Goal: Check status: Check status

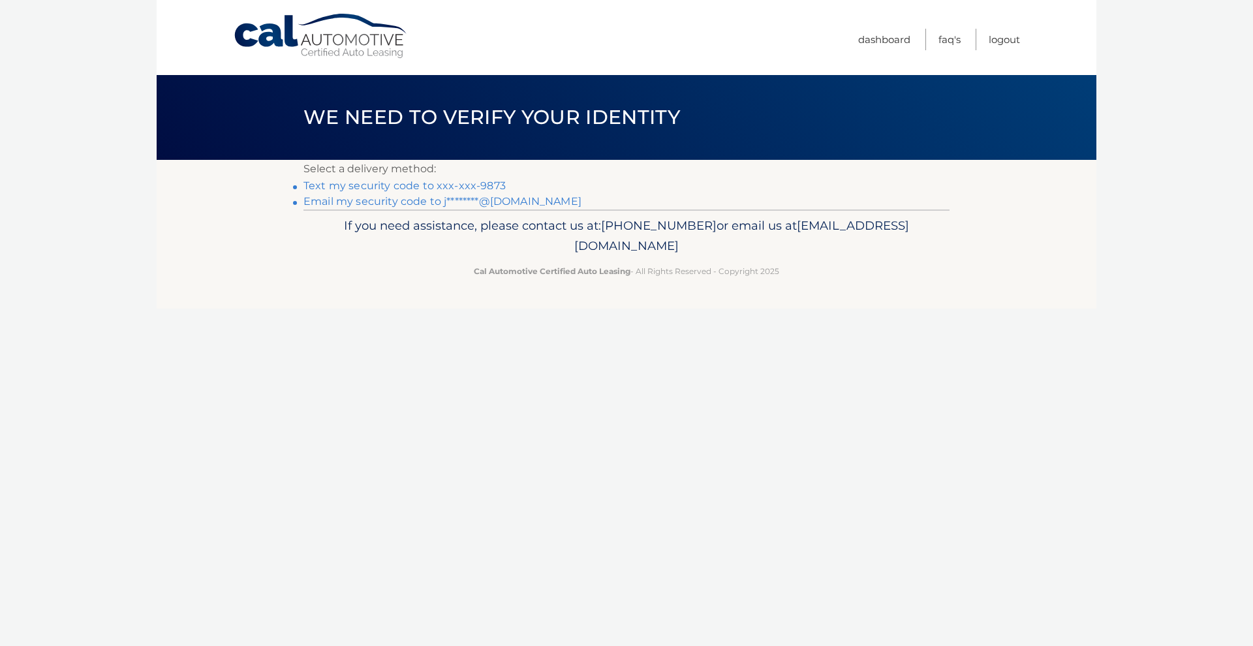
click at [491, 183] on link "Text my security code to xxx-xxx-9873" at bounding box center [404, 185] width 202 height 12
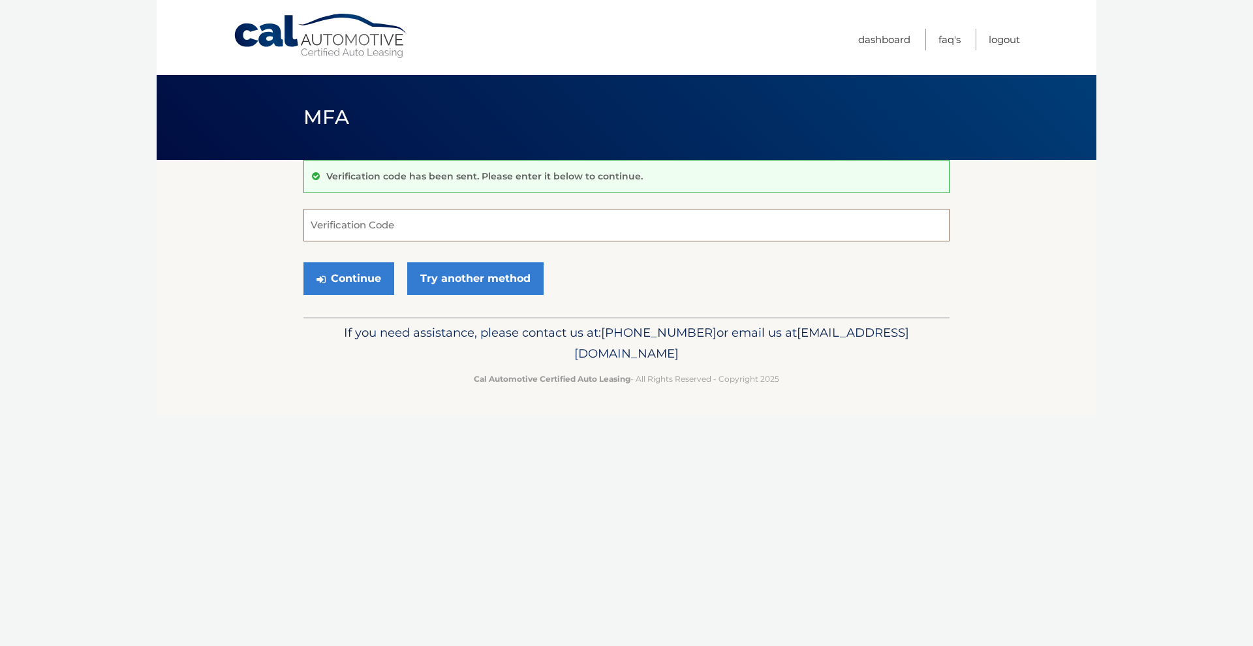
click at [426, 225] on input "Verification Code" at bounding box center [626, 225] width 646 height 33
type input "175481"
click at [349, 278] on button "Continue" at bounding box center [348, 278] width 91 height 33
click at [339, 280] on button "Continue" at bounding box center [348, 278] width 91 height 33
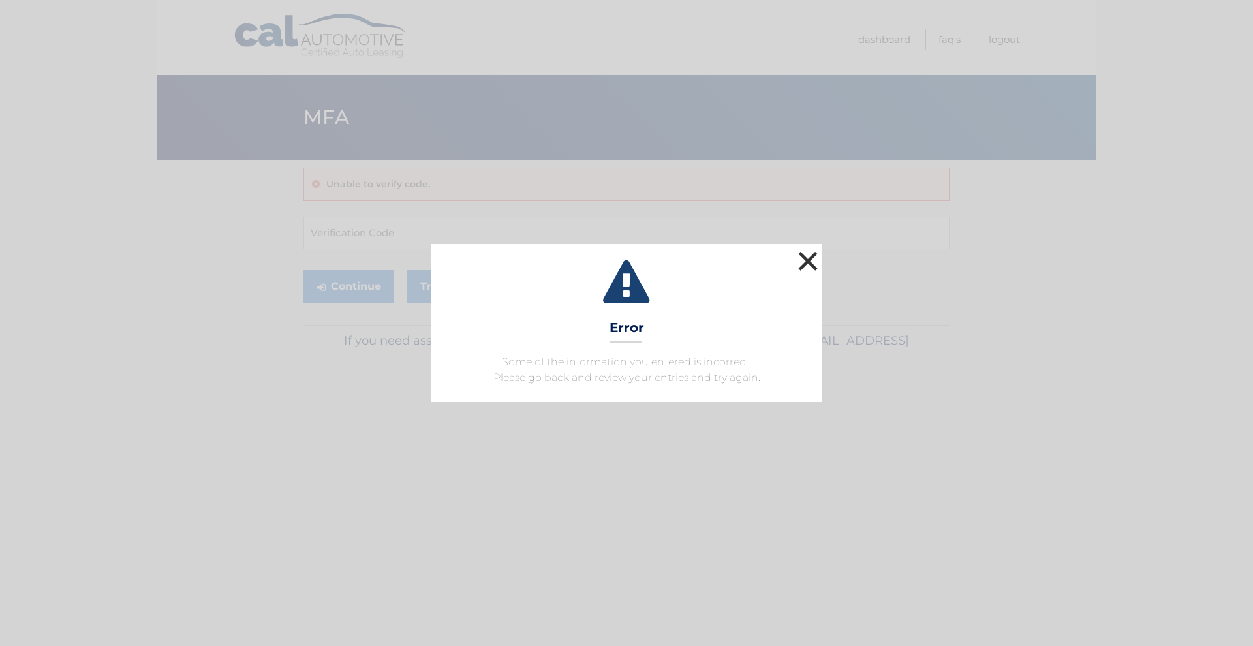
click at [814, 258] on button "×" at bounding box center [808, 261] width 26 height 26
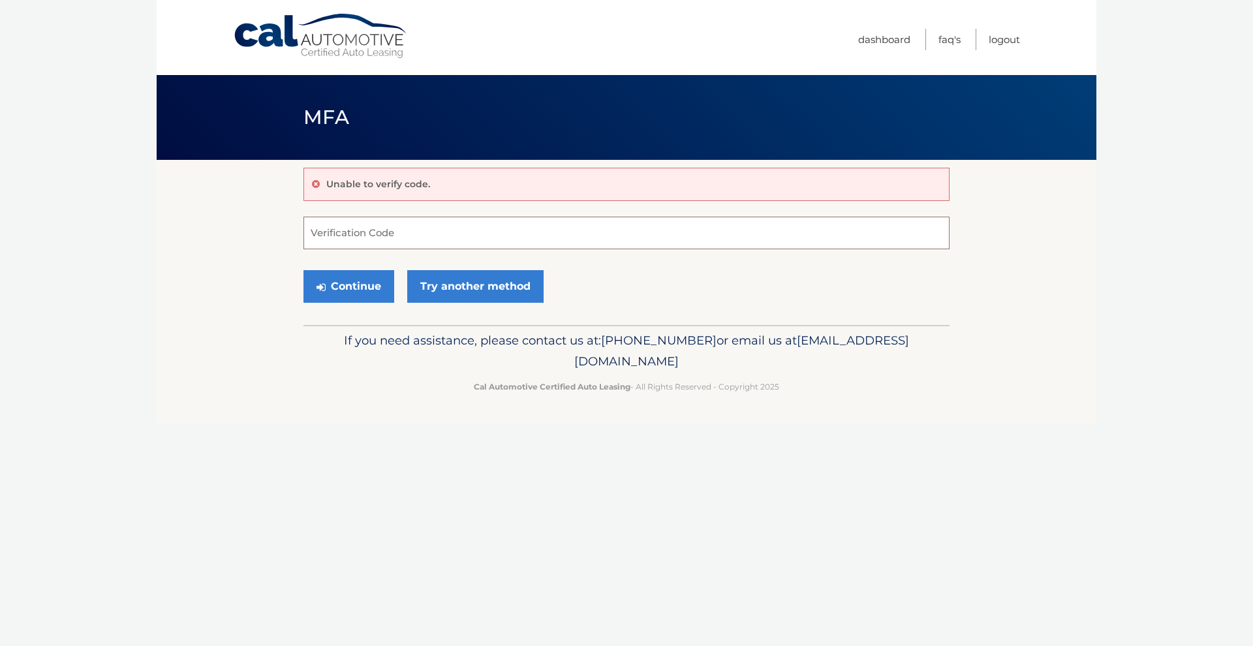
click at [378, 230] on input "Verification Code" at bounding box center [626, 233] width 646 height 33
click at [478, 285] on link "Try another method" at bounding box center [475, 286] width 136 height 33
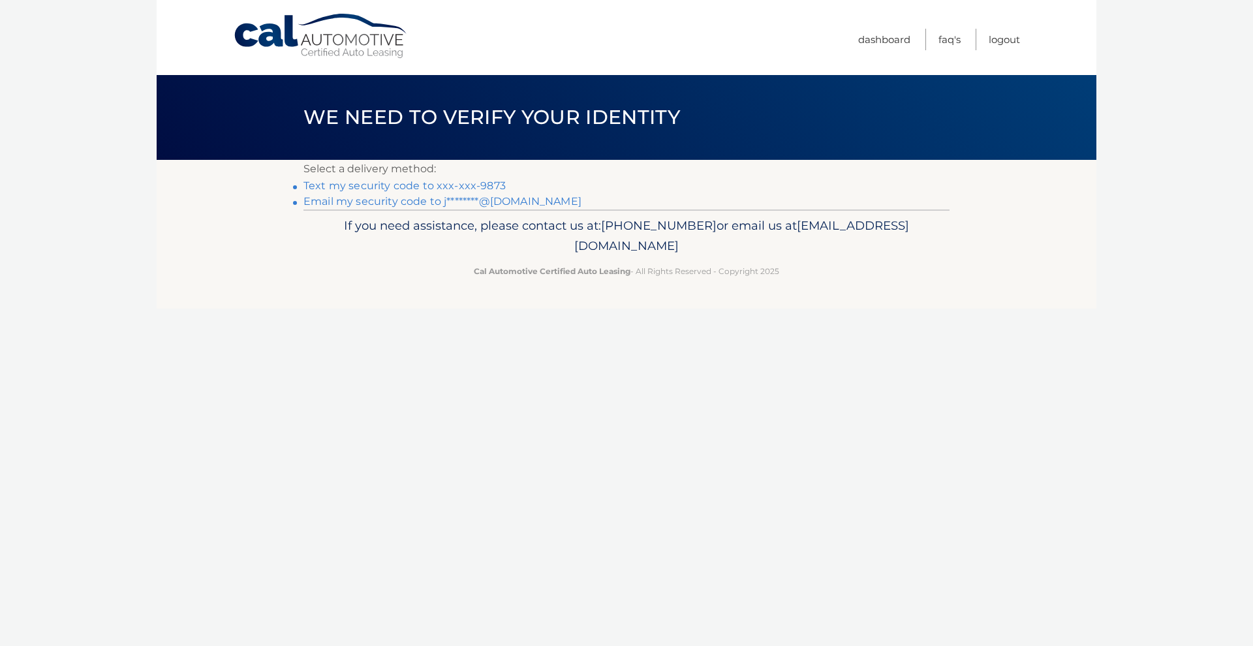
click at [390, 199] on link "Email my security code to j********@gmail.com" at bounding box center [442, 201] width 278 height 12
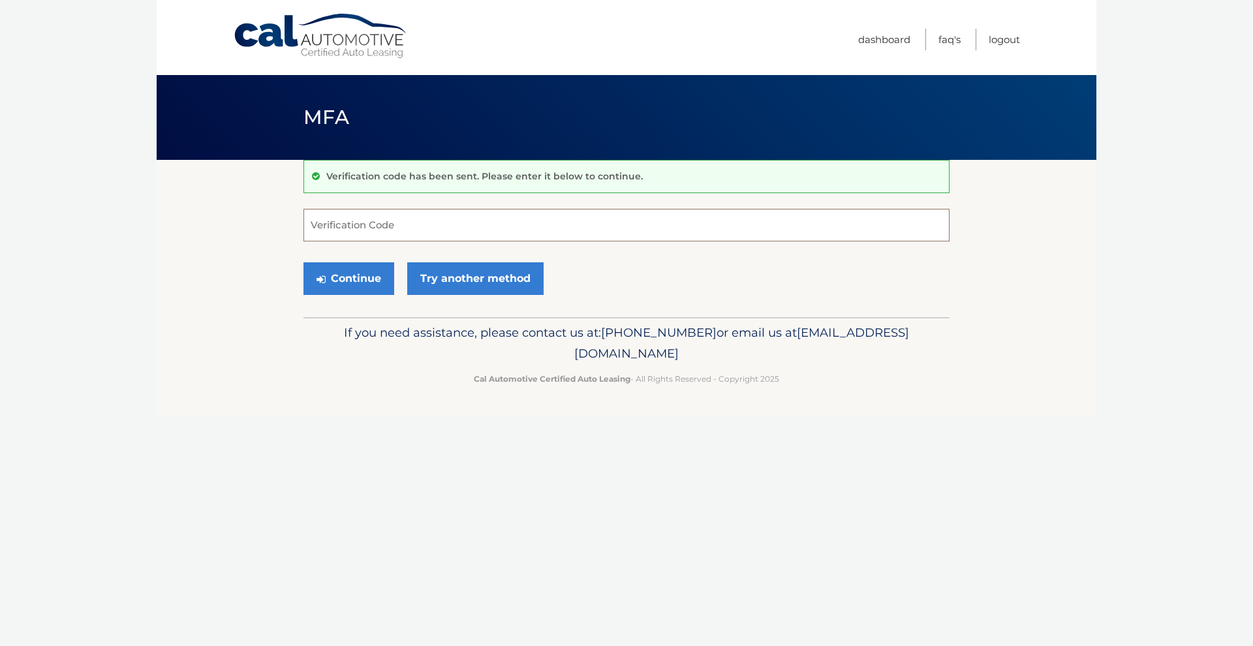
click at [366, 226] on input "Verification Code" at bounding box center [626, 225] width 646 height 33
paste input "903017"
type input "903017"
click at [345, 281] on button "Continue" at bounding box center [348, 278] width 91 height 33
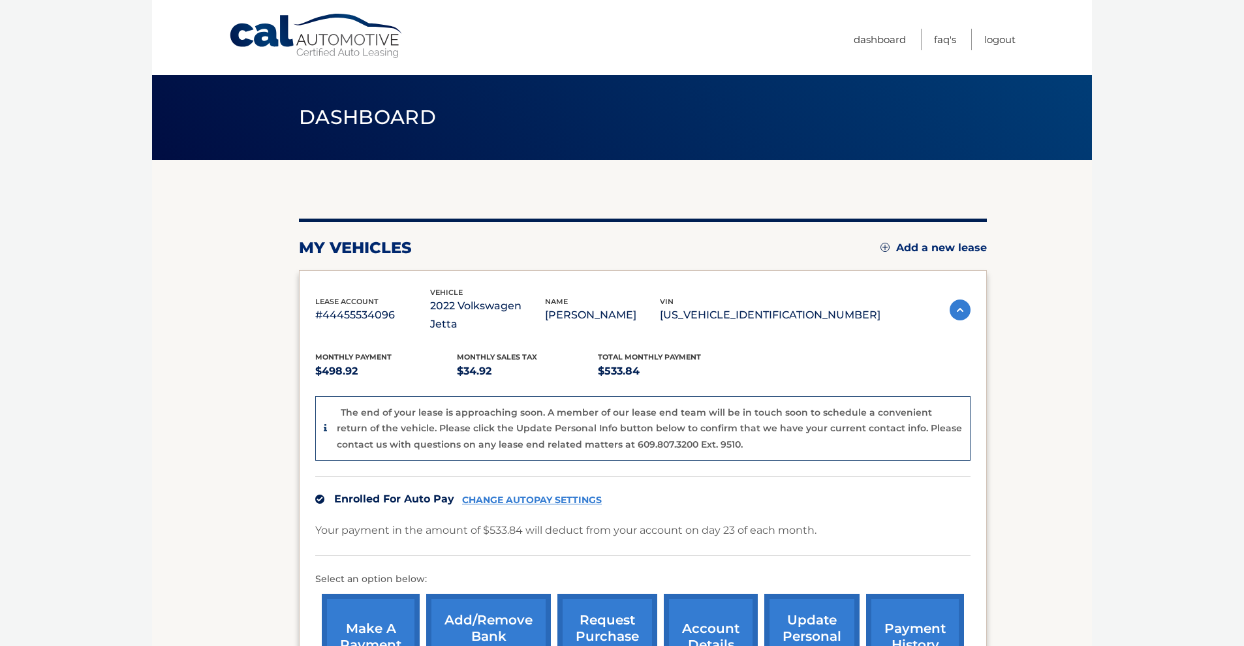
scroll to position [91, 0]
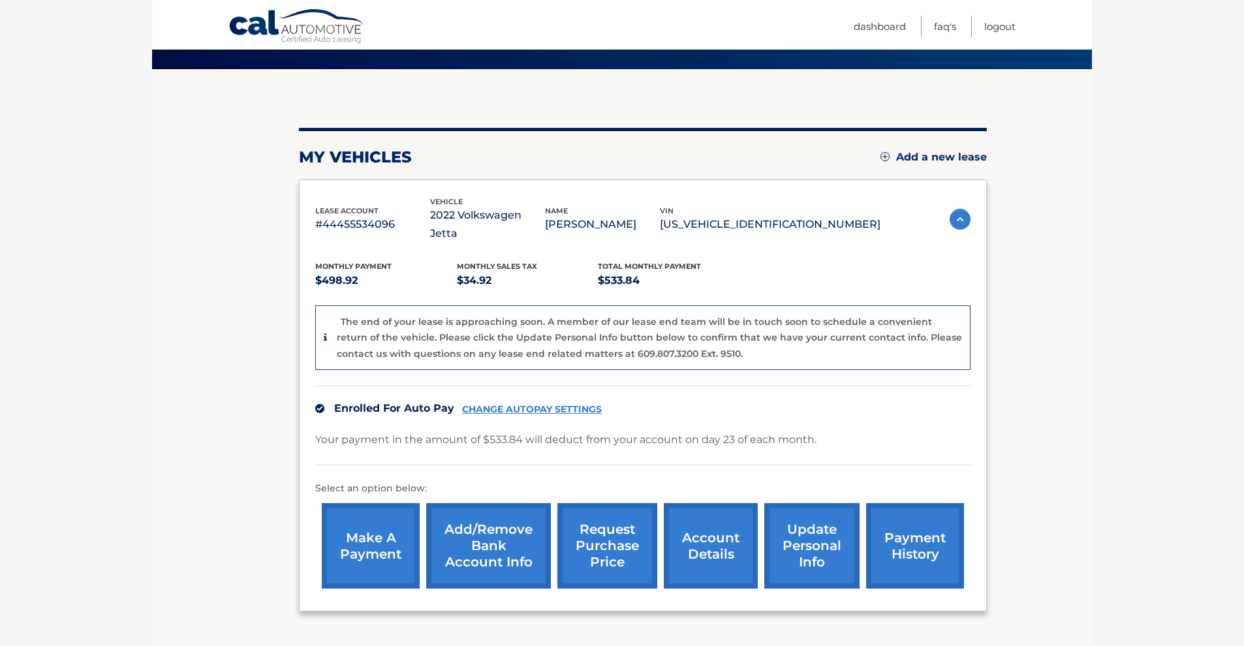
click at [615, 523] on link "request purchase price" at bounding box center [607, 545] width 100 height 85
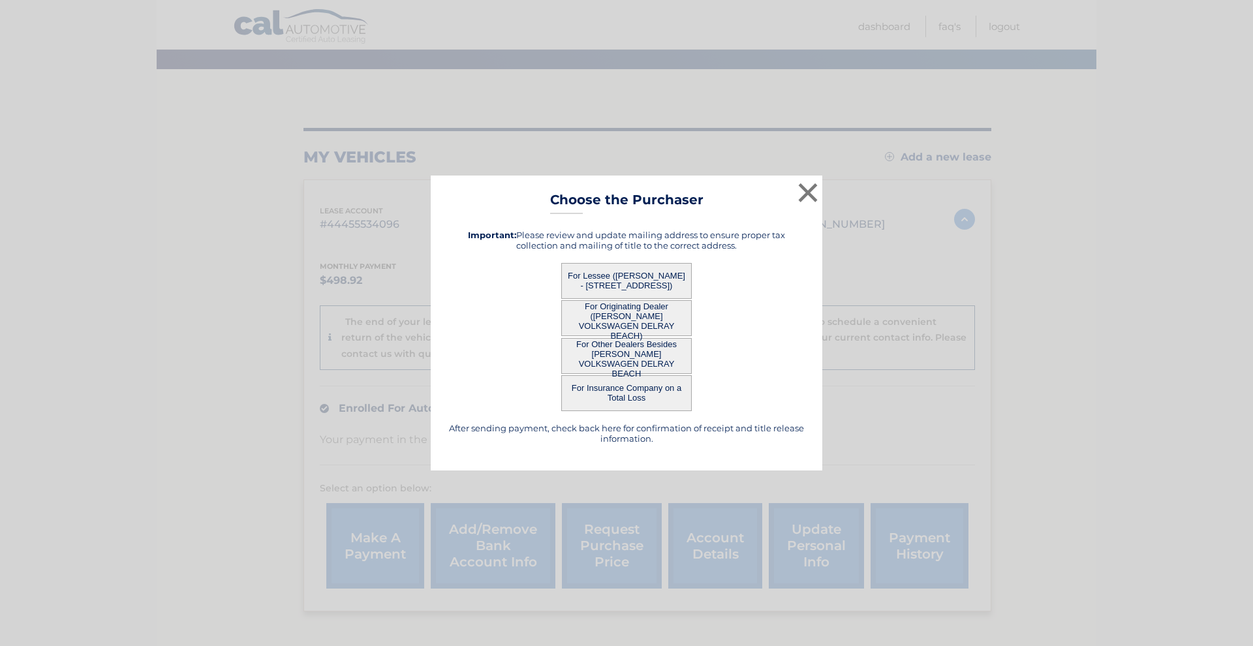
click at [630, 278] on button "For Lessee ([PERSON_NAME] - [STREET_ADDRESS])" at bounding box center [626, 281] width 131 height 36
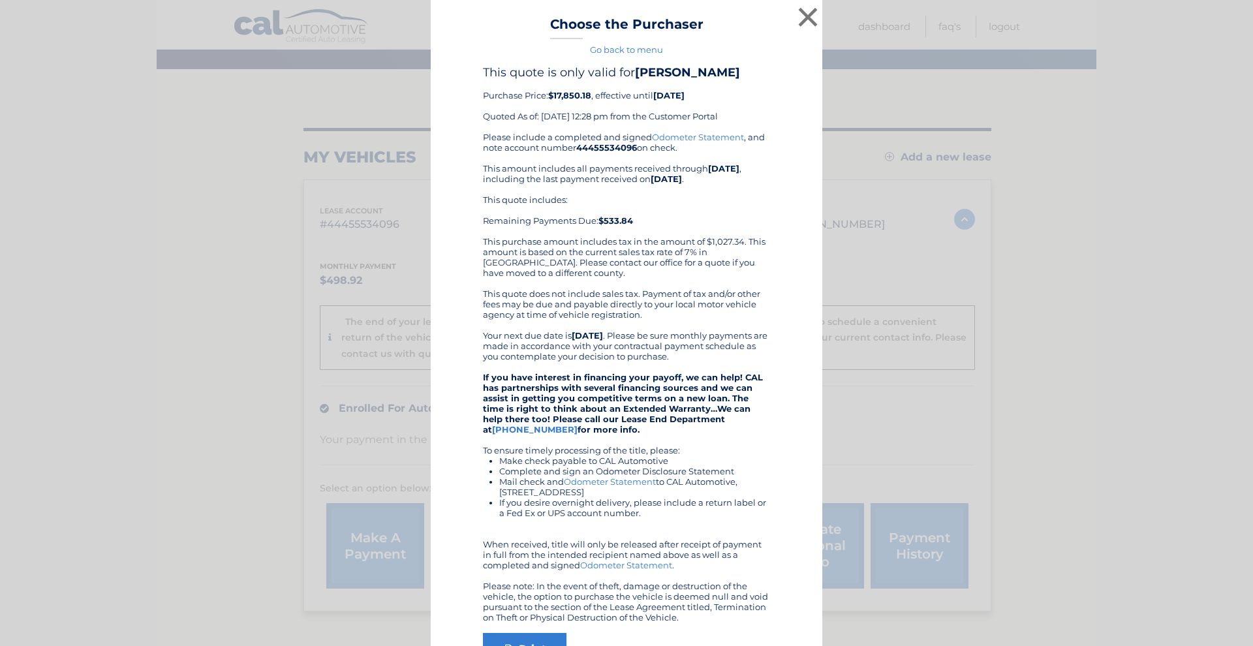
drag, startPoint x: 548, startPoint y: 97, endPoint x: 707, endPoint y: 99, distance: 158.6
click at [707, 99] on div "This quote is only valid for JORGE ORTEGA Purchase Price: $17,850.18 , effectiv…" at bounding box center [626, 98] width 287 height 67
copy div "$17,850.18 , effective until 12/23/2025"
click at [802, 18] on button "×" at bounding box center [808, 17] width 26 height 26
click at [802, 18] on nav "Menu Dashboard FAQ's Logout" at bounding box center [720, 24] width 600 height 49
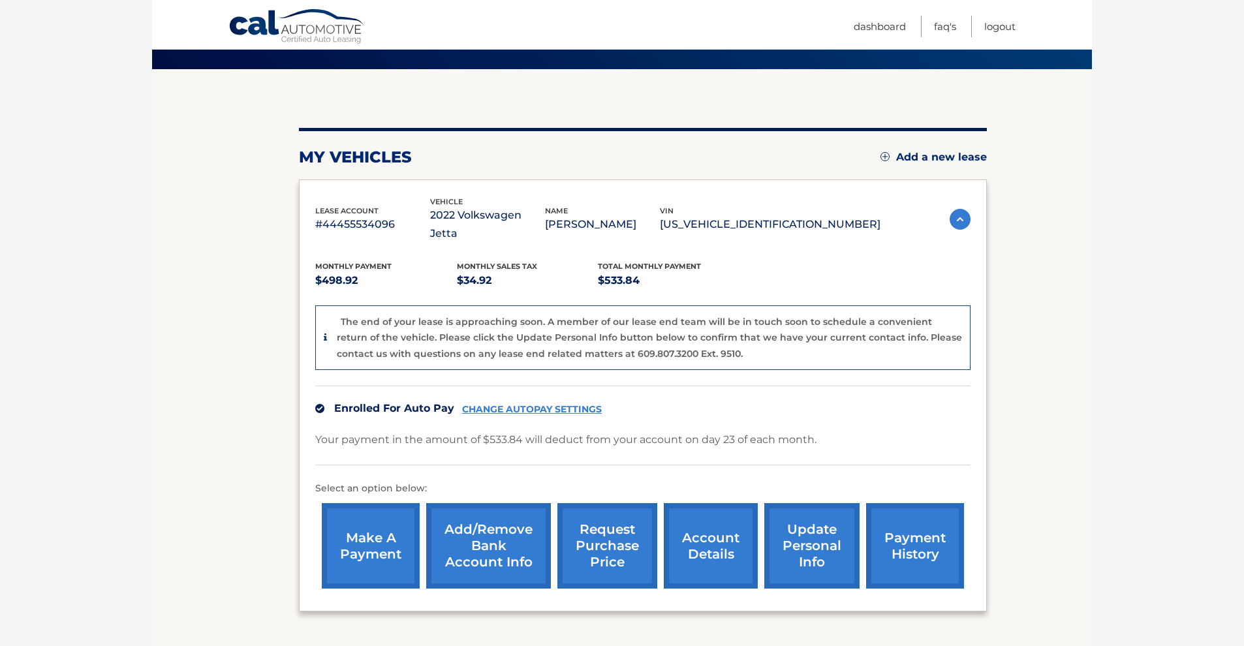
click at [918, 523] on link "payment history" at bounding box center [915, 545] width 98 height 85
click at [707, 527] on link "account details" at bounding box center [711, 545] width 94 height 85
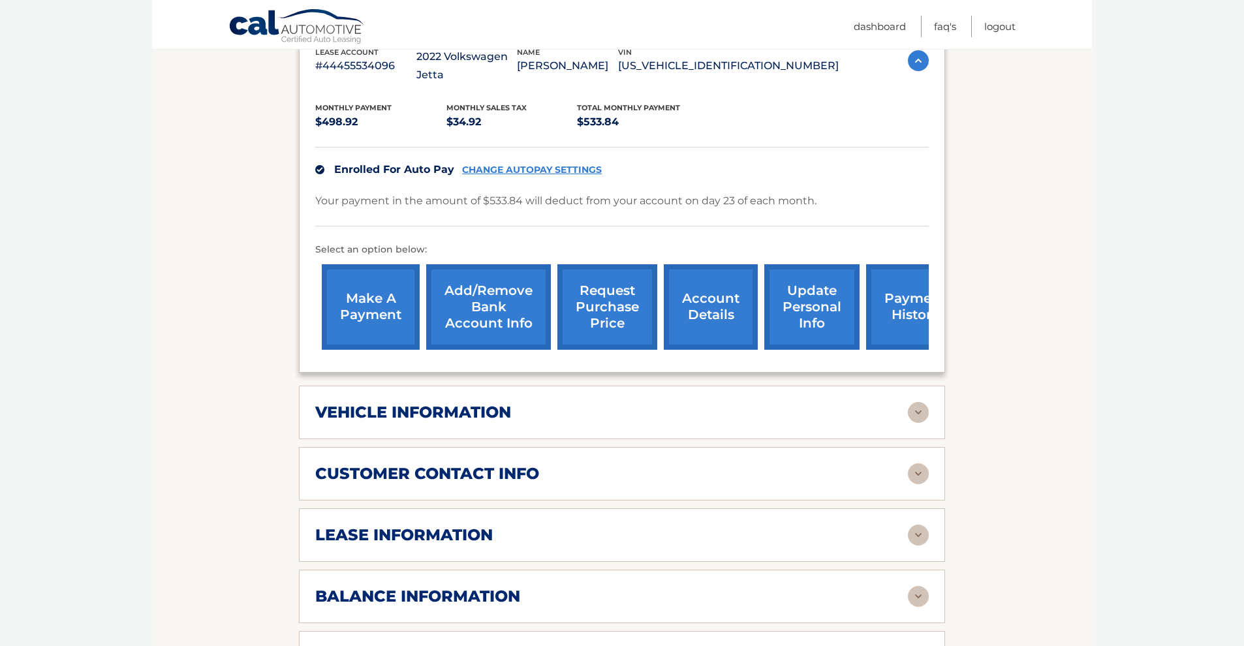
scroll to position [472, 0]
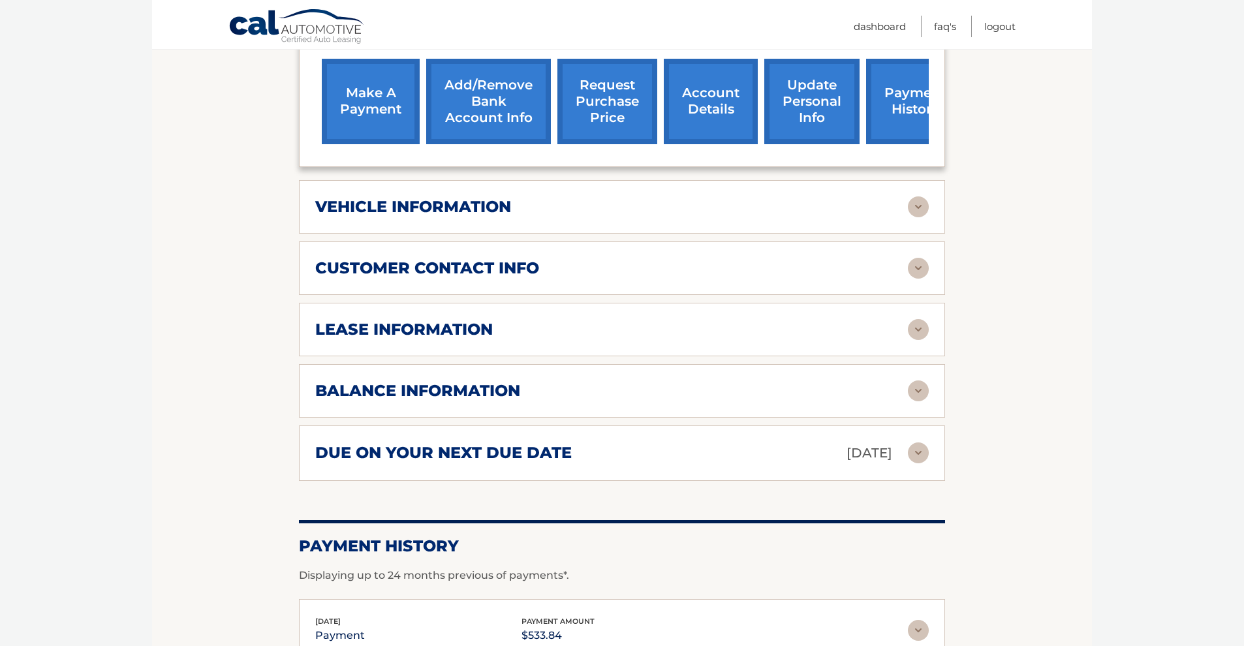
click at [919, 196] on img at bounding box center [918, 206] width 21 height 21
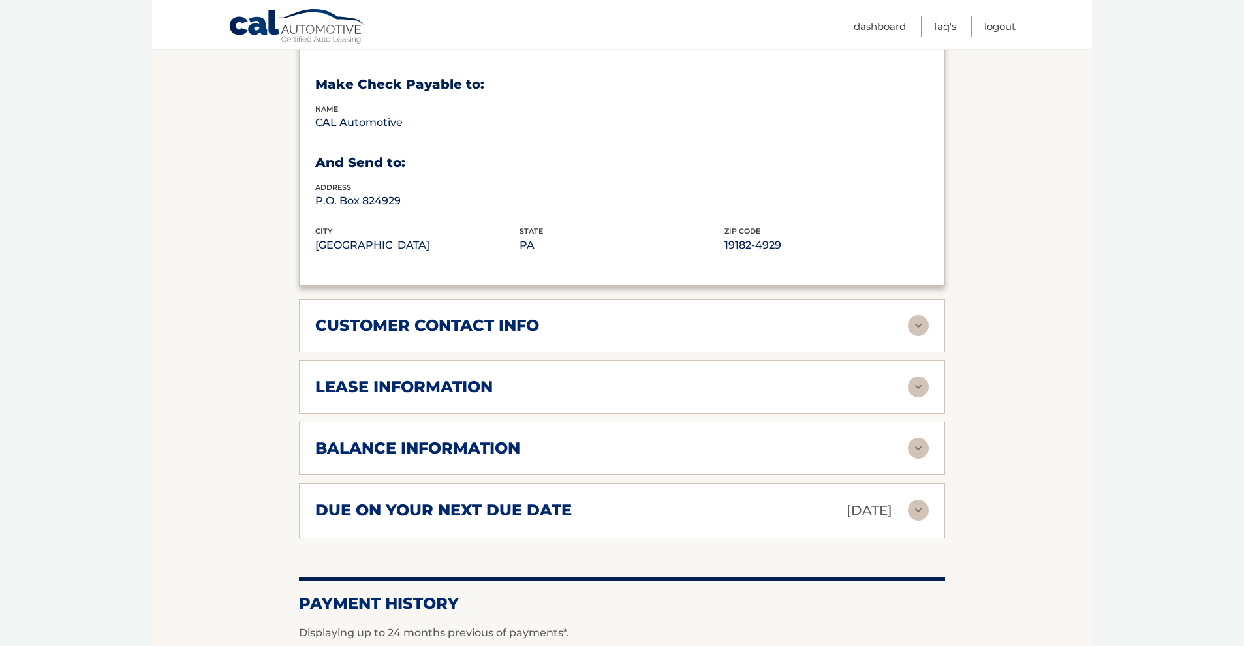
scroll to position [878, 0]
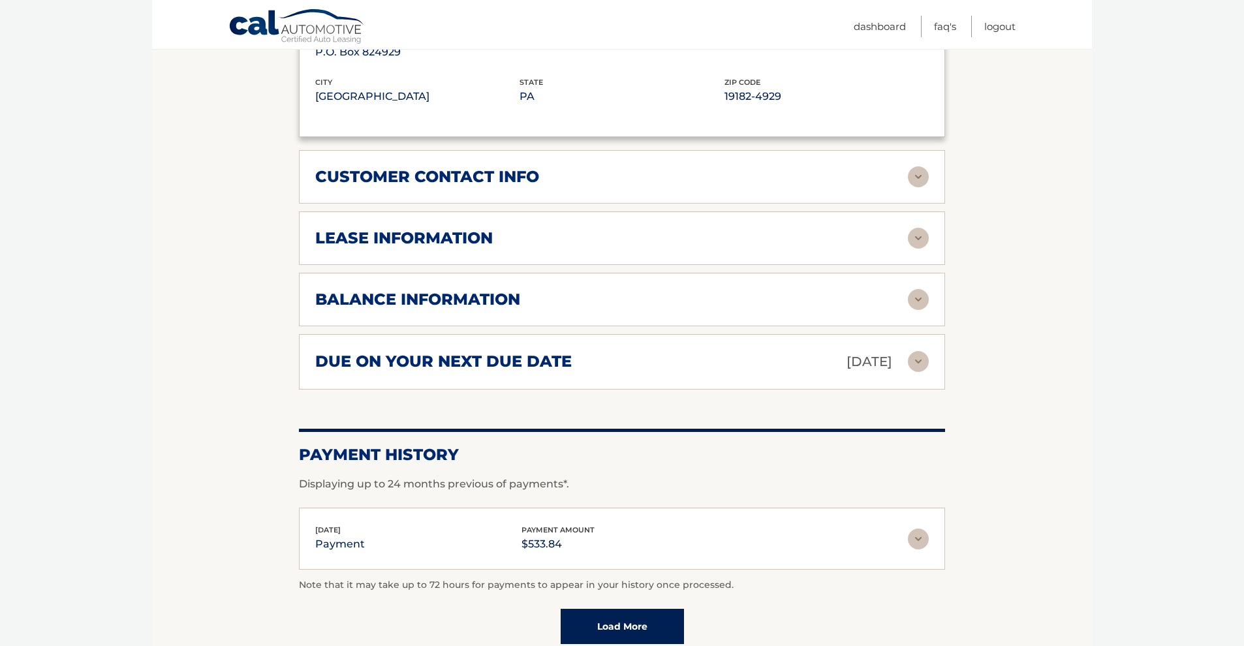
click at [921, 166] on img at bounding box center [918, 176] width 21 height 21
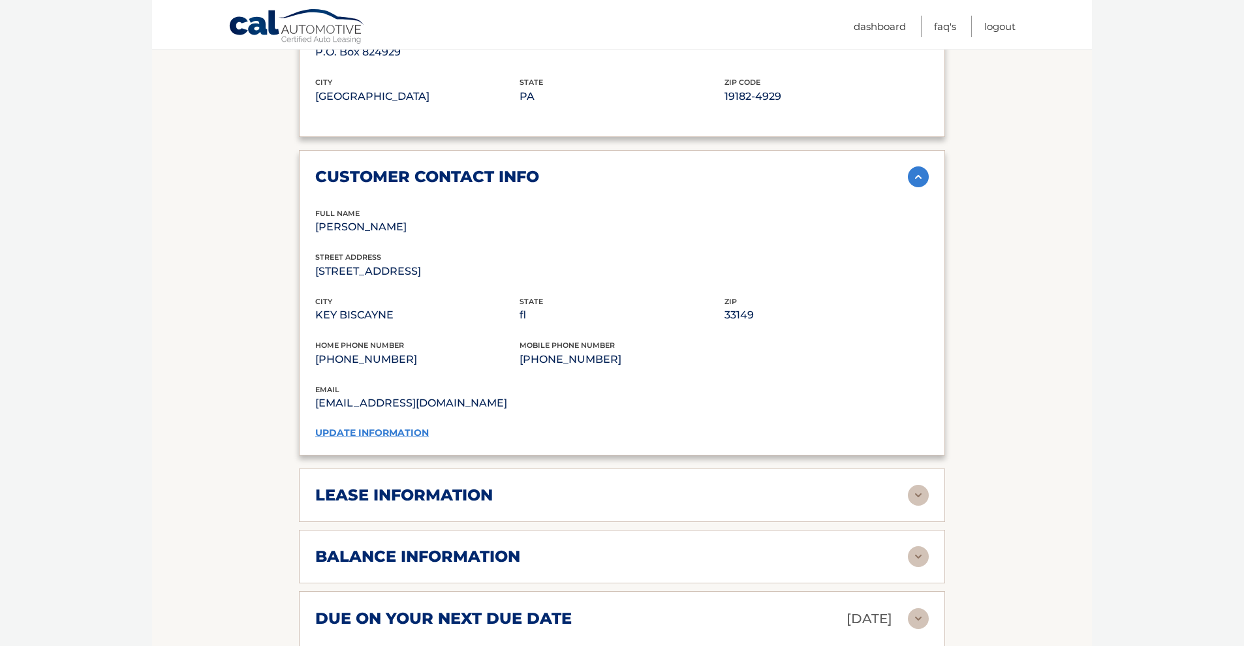
click at [920, 485] on img at bounding box center [918, 495] width 21 height 21
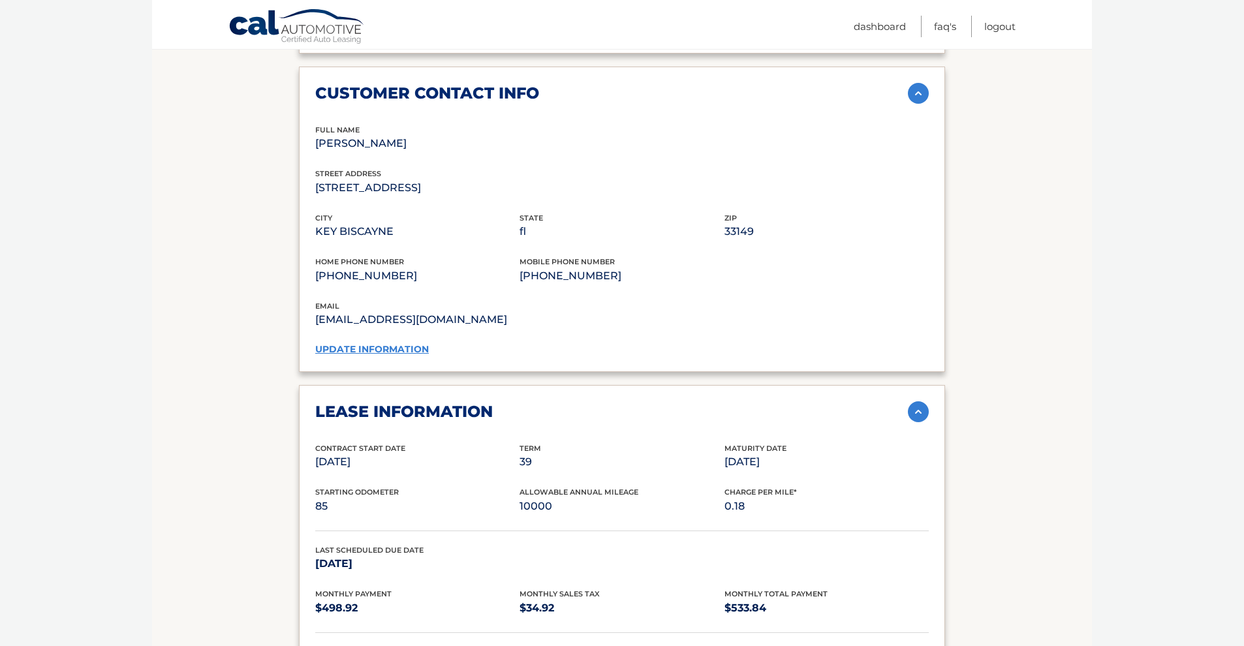
scroll to position [1070, 0]
